Goal: Task Accomplishment & Management: Manage account settings

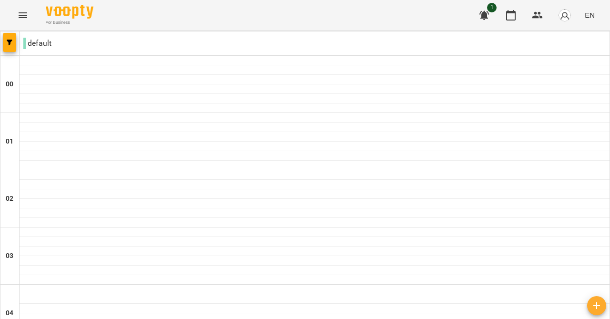
scroll to position [840, 0]
type input "**********"
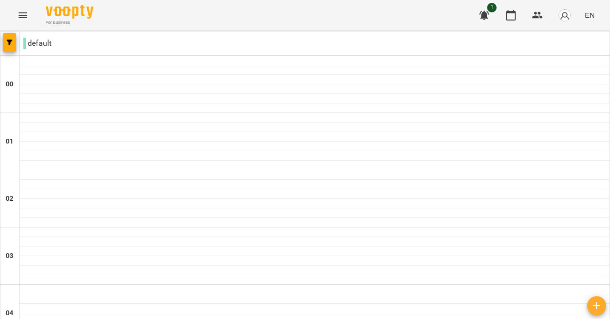
type input "**********"
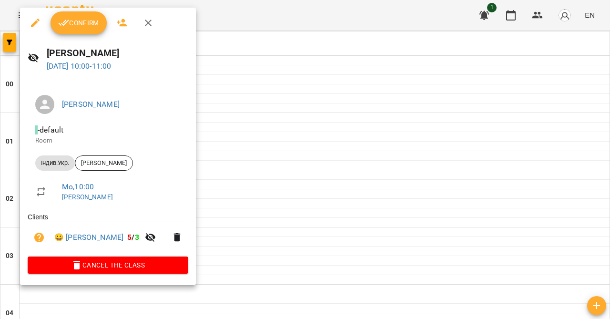
click at [83, 26] on span "Confirm" at bounding box center [78, 22] width 41 height 11
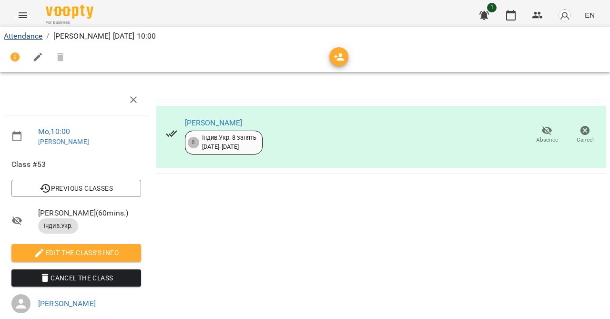
click at [29, 37] on link "Attendance" at bounding box center [23, 35] width 39 height 9
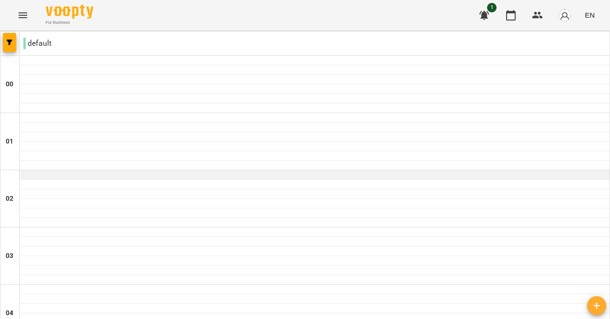
scroll to position [558, 0]
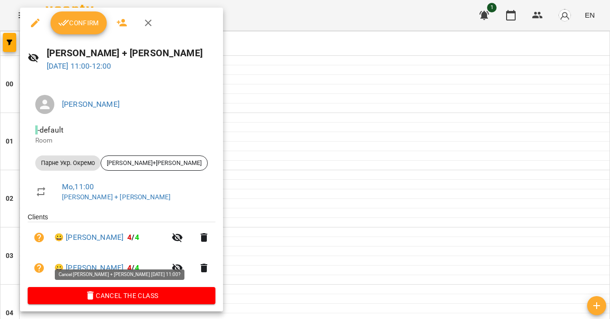
click at [85, 290] on span "Cancel the class" at bounding box center [121, 295] width 173 height 11
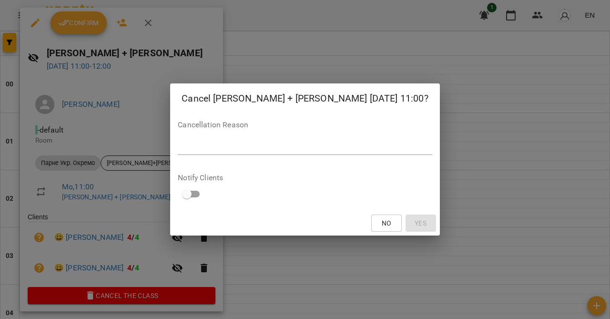
click at [217, 153] on div "*" at bounding box center [305, 147] width 254 height 15
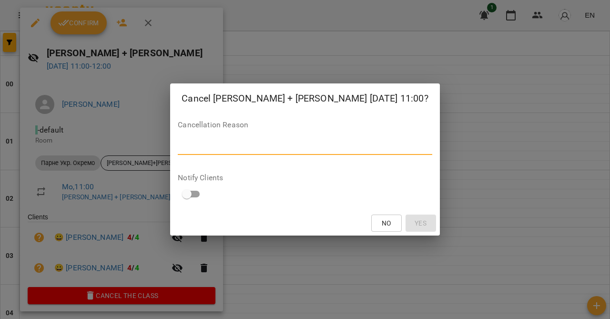
type textarea "*"
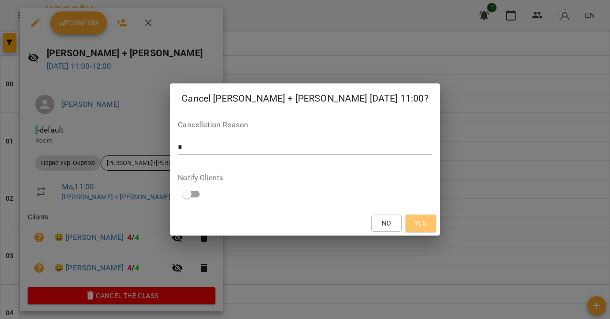
click at [415, 226] on span "Yes" at bounding box center [421, 222] width 12 height 11
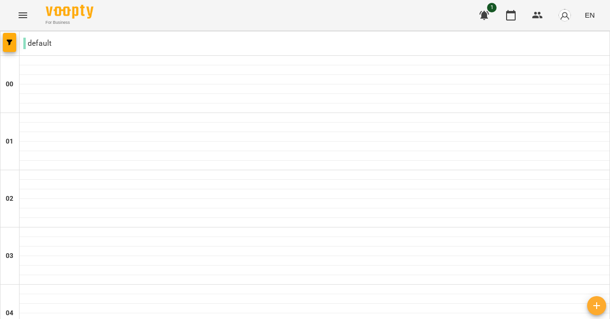
scroll to position [896, 0]
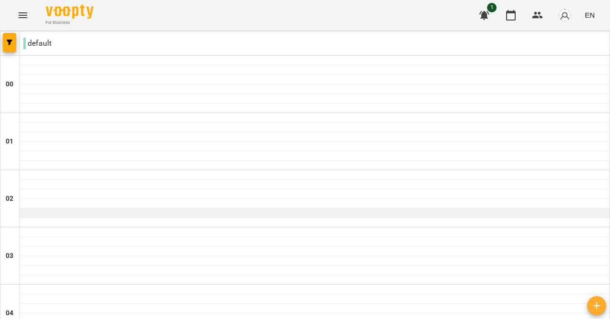
scroll to position [448, 0]
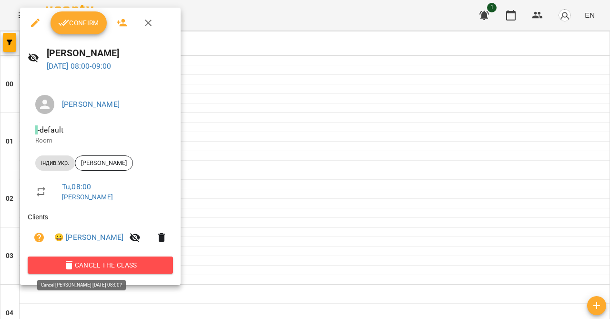
click at [103, 259] on span "Cancel the class" at bounding box center [100, 264] width 130 height 11
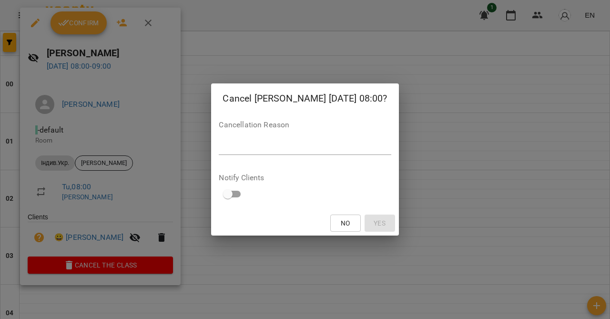
click at [219, 148] on textarea at bounding box center [305, 147] width 172 height 9
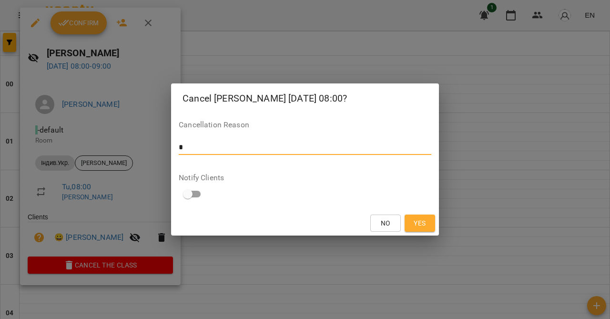
type textarea "*"
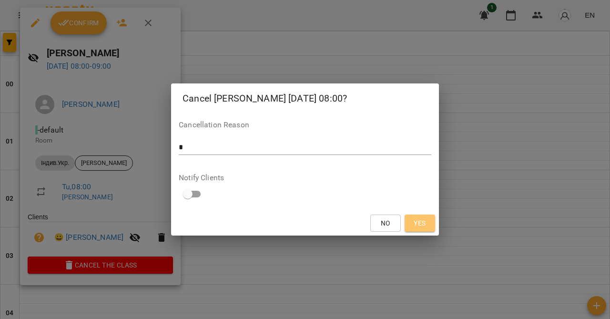
click at [414, 229] on button "Yes" at bounding box center [420, 223] width 31 height 17
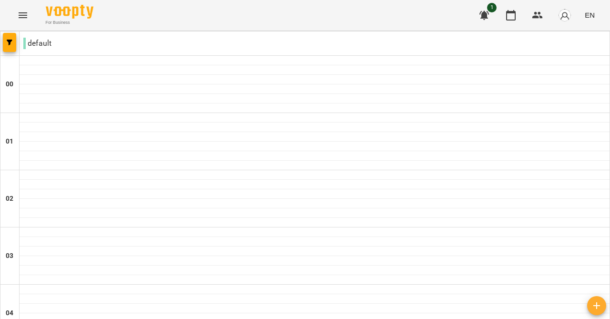
scroll to position [747, 0]
